Goal: Transaction & Acquisition: Purchase product/service

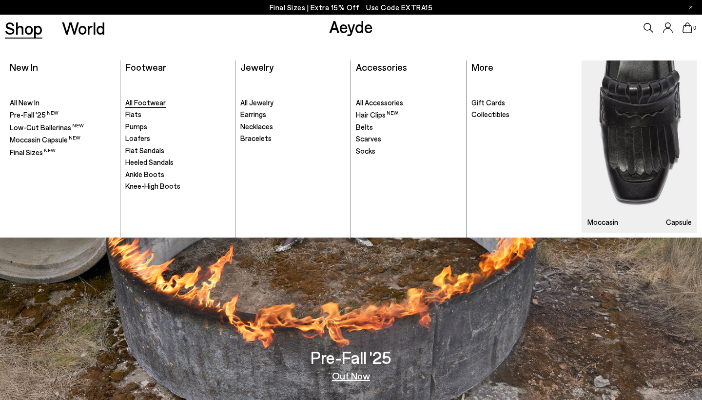
click at [141, 102] on span "All Footwear" at bounding box center [145, 102] width 40 height 9
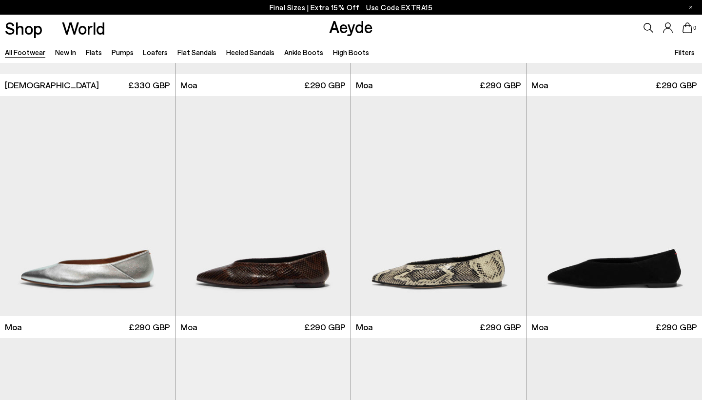
scroll to position [4082, 0]
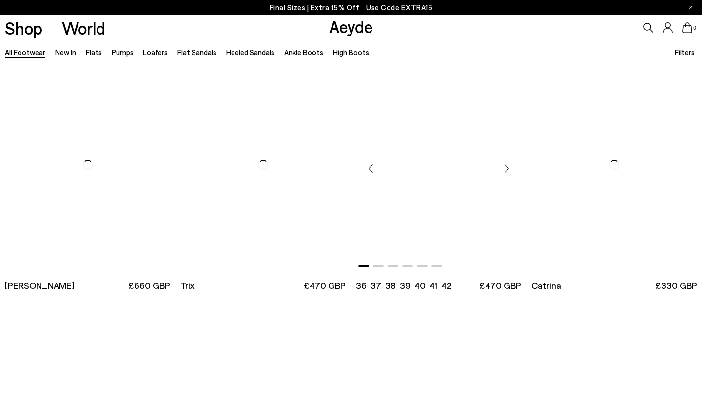
scroll to position [6212, 0]
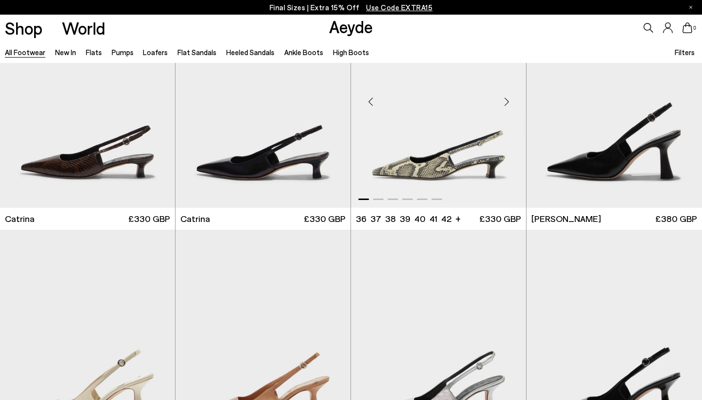
scroll to position [6611, 0]
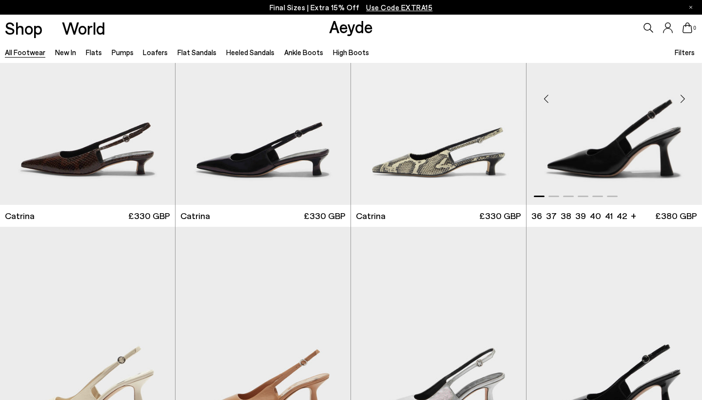
click at [587, 150] on img "1 / 6" at bounding box center [613, 95] width 175 height 220
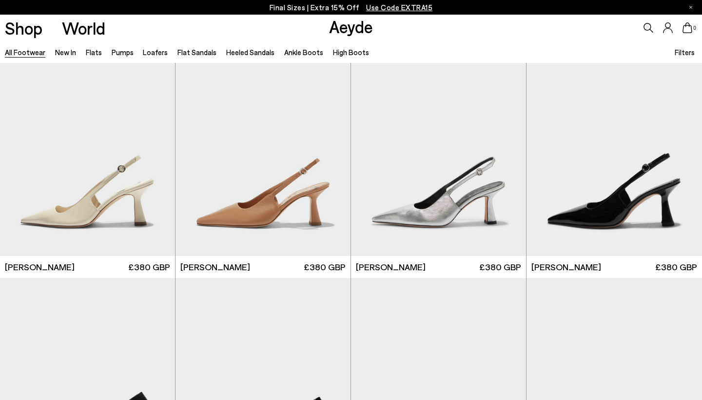
scroll to position [6819, 0]
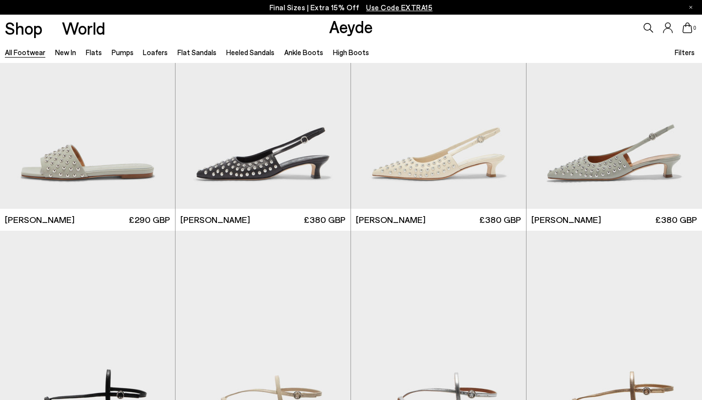
scroll to position [11930, 0]
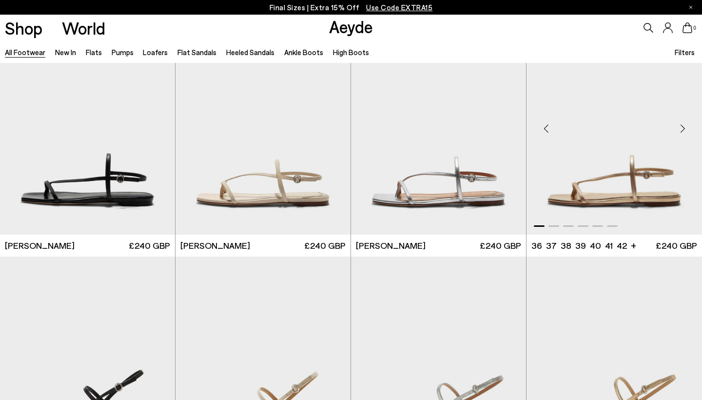
scroll to position [12216, 0]
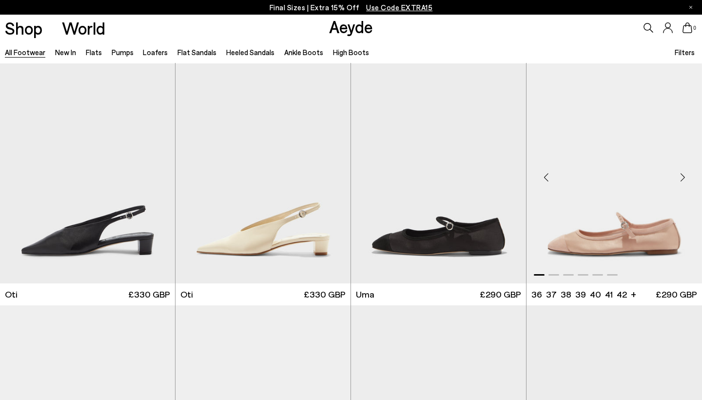
scroll to position [14593, 0]
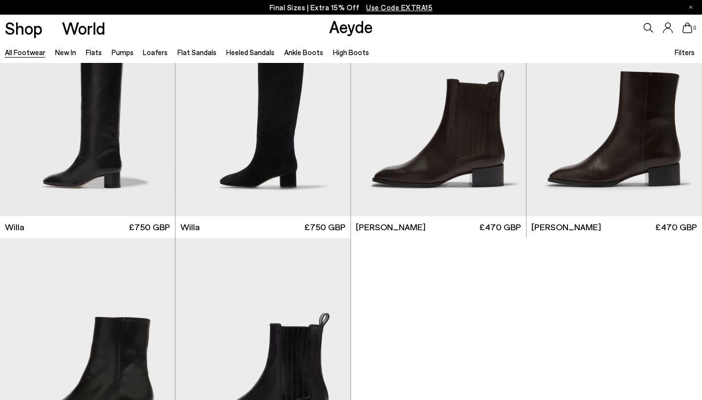
scroll to position [16492, 0]
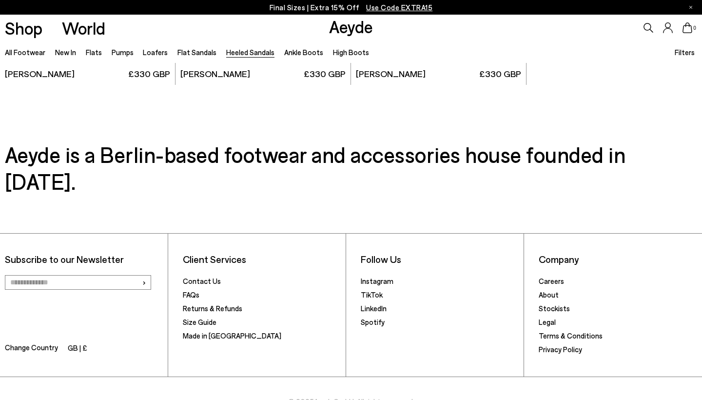
scroll to position [2397, 0]
click at [344, 56] on link "High Boots" at bounding box center [351, 52] width 36 height 9
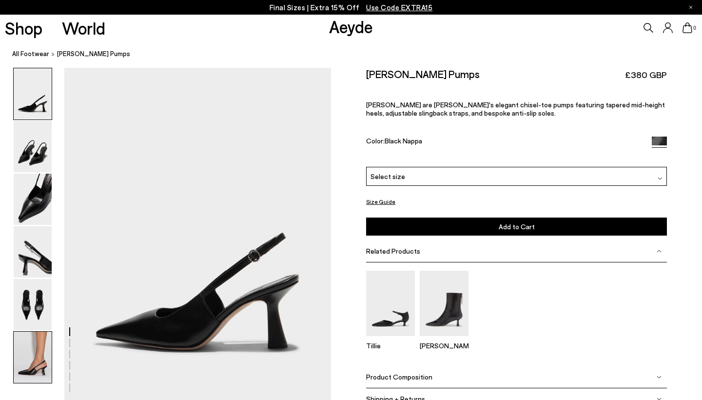
click at [40, 356] on img at bounding box center [33, 356] width 38 height 51
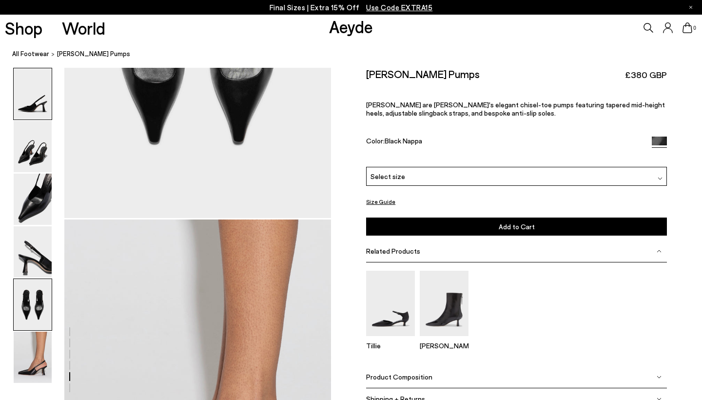
scroll to position [1549, 0]
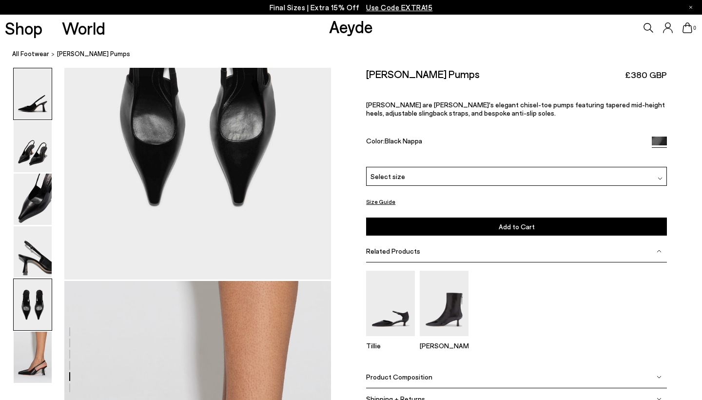
click at [42, 86] on img at bounding box center [33, 93] width 38 height 51
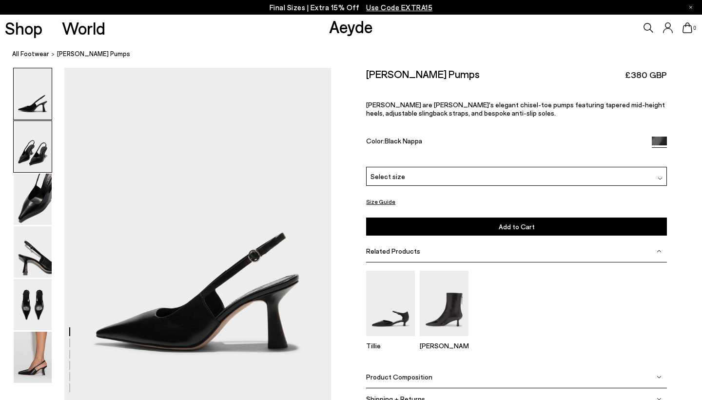
click at [24, 154] on img at bounding box center [33, 146] width 38 height 51
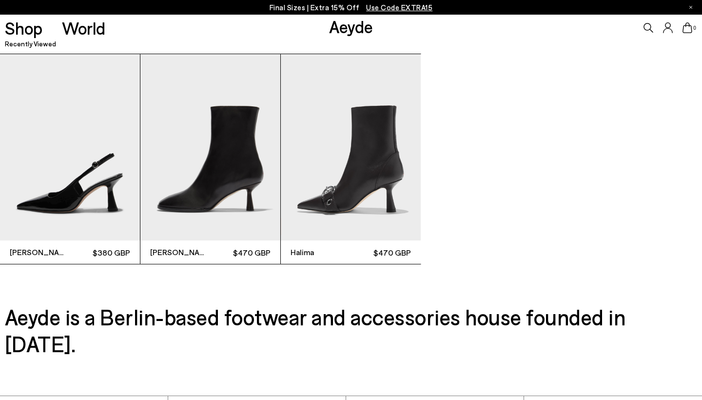
scroll to position [2510, 0]
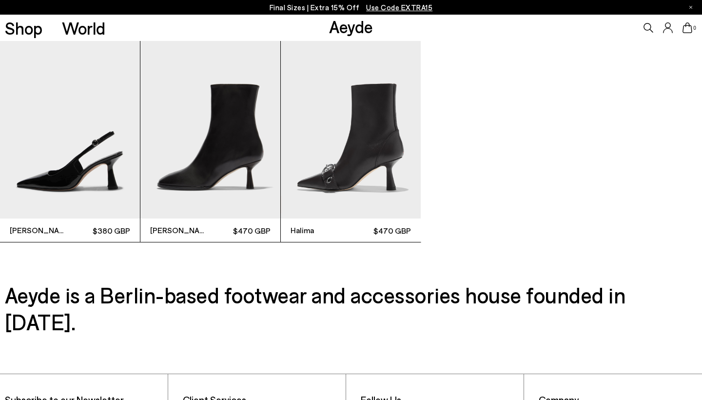
click at [113, 134] on img "1 / 3" at bounding box center [70, 125] width 140 height 187
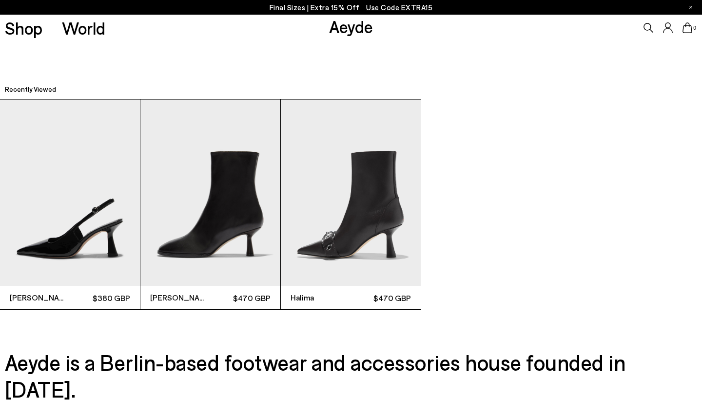
scroll to position [2358, 0]
